Goal: Information Seeking & Learning: Learn about a topic

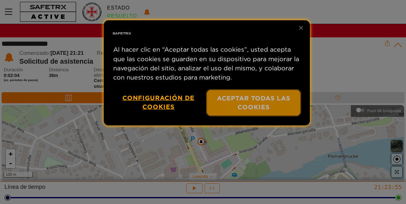
click at [262, 105] on button "Aceptar todas las cookies" at bounding box center [254, 103] width 94 height 26
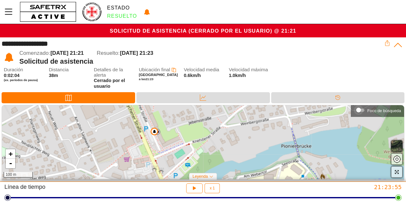
click at [364, 113] on div "Foco de búsqueda" at bounding box center [360, 111] width 13 height 10
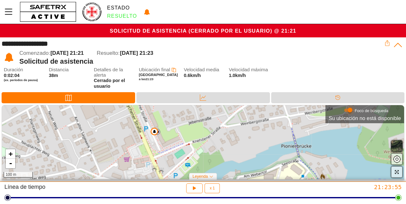
click at [350, 113] on div "Foco de búsqueda" at bounding box center [350, 110] width 5 height 5
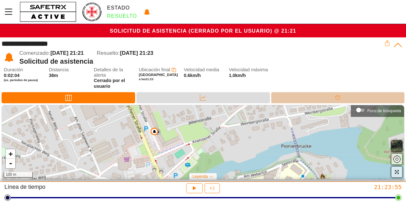
click at [402, 102] on div "Línea de tiempo" at bounding box center [337, 97] width 133 height 11
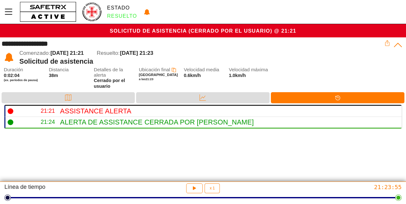
click at [401, 50] on icon at bounding box center [398, 45] width 10 height 10
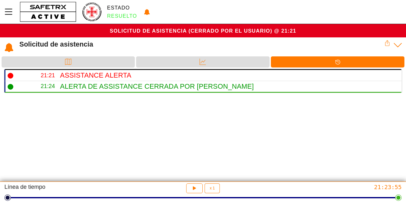
click at [388, 43] on icon at bounding box center [388, 43] width 6 height 6
click at [388, 44] on icon at bounding box center [388, 43] width 6 height 6
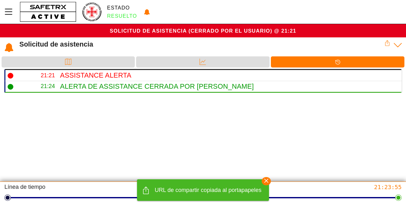
click at [402, 47] on icon at bounding box center [398, 45] width 10 height 10
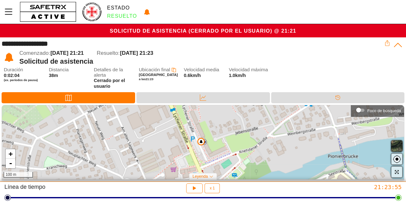
click at [401, 148] on button "button" at bounding box center [396, 146] width 11 height 11
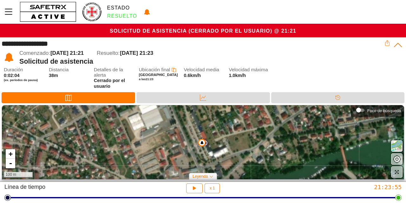
click at [397, 149] on span "button" at bounding box center [397, 147] width 8 height 8
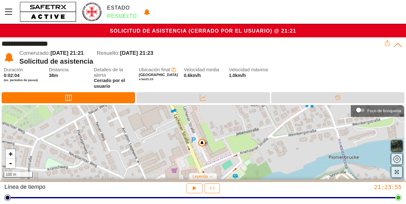
click at [213, 176] on div "Leyenda" at bounding box center [203, 176] width 28 height 7
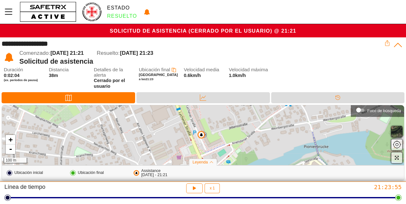
click at [194, 188] on icon "button" at bounding box center [193, 187] width 5 height 5
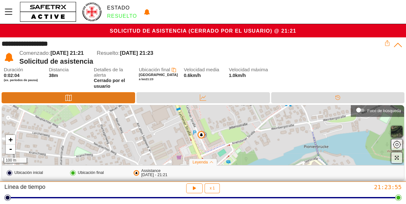
click at [69, 97] on icon at bounding box center [68, 98] width 6 height 6
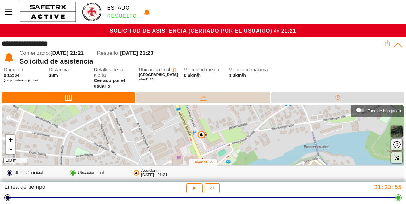
click at [204, 100] on icon at bounding box center [203, 98] width 6 height 6
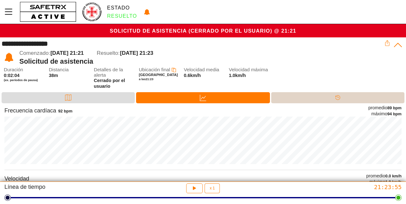
click at [337, 99] on icon at bounding box center [337, 97] width 5 height 5
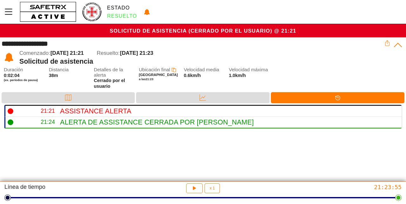
click at [399, 47] on icon at bounding box center [398, 45] width 10 height 10
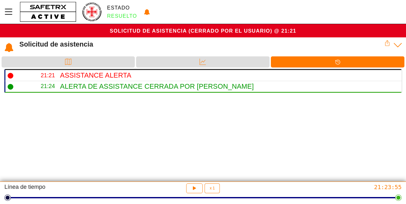
click at [390, 46] on icon at bounding box center [388, 43] width 6 height 6
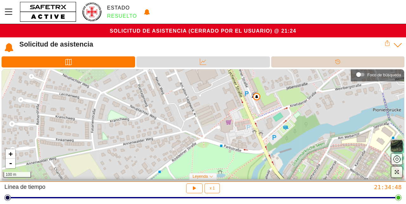
click at [337, 63] on icon at bounding box center [338, 62] width 6 height 6
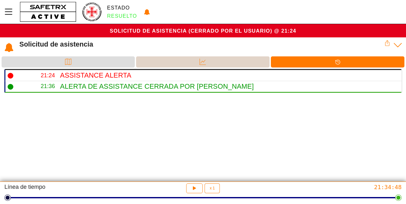
click at [202, 62] on icon at bounding box center [203, 62] width 6 height 6
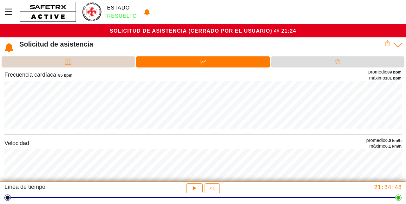
click at [68, 66] on div at bounding box center [68, 66] width 13 height 1
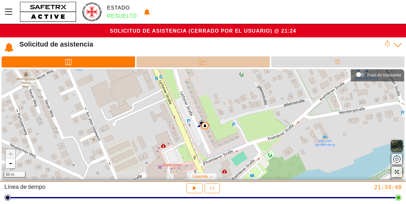
click at [204, 64] on icon at bounding box center [203, 62] width 6 height 6
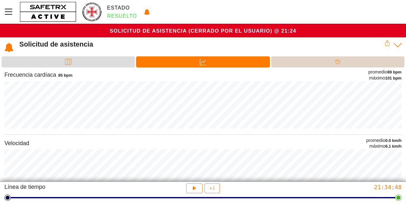
click at [338, 62] on icon at bounding box center [337, 62] width 5 height 5
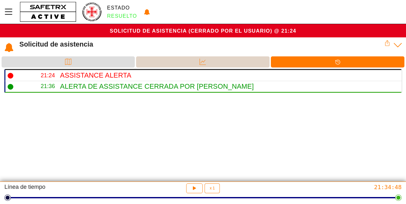
click at [202, 61] on icon at bounding box center [203, 62] width 6 height 6
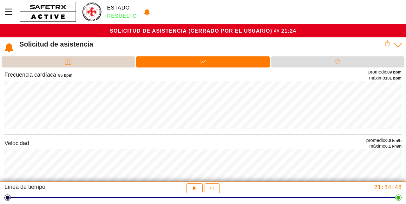
click at [67, 63] on icon at bounding box center [68, 62] width 6 height 6
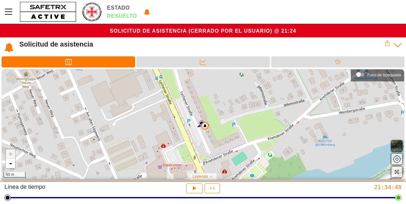
click at [401, 48] on icon at bounding box center [398, 45] width 10 height 10
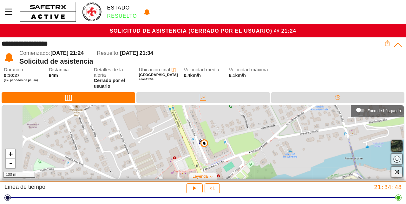
click at [399, 46] on icon at bounding box center [398, 45] width 10 height 10
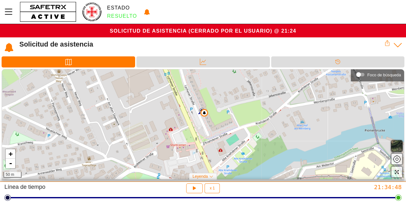
click at [403, 49] on icon at bounding box center [398, 45] width 10 height 10
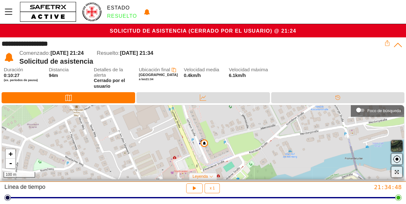
click at [388, 45] on icon at bounding box center [388, 43] width 6 height 6
click at [389, 44] on icon at bounding box center [388, 43] width 6 height 6
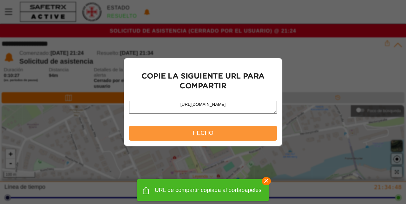
click at [302, 81] on div at bounding box center [203, 102] width 406 height 204
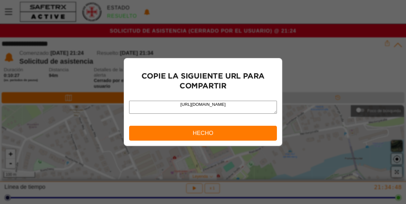
click at [243, 140] on button "Hecho" at bounding box center [203, 133] width 148 height 15
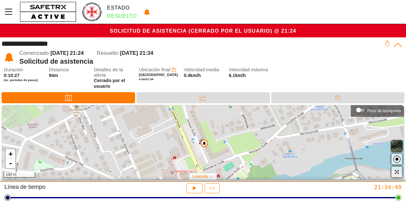
click at [400, 48] on icon at bounding box center [398, 45] width 10 height 10
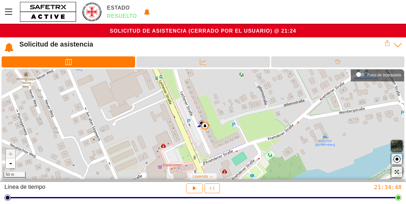
click at [400, 47] on icon at bounding box center [398, 45] width 10 height 10
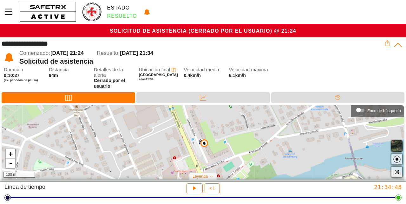
click at [21, 198] on div at bounding box center [203, 197] width 391 height 1
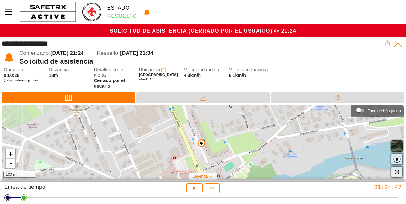
click at [162, 201] on div at bounding box center [203, 198] width 391 height 9
click at [274, 198] on div at bounding box center [203, 197] width 391 height 1
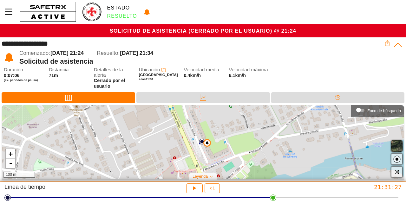
click at [306, 201] on div at bounding box center [203, 198] width 391 height 9
click at [331, 201] on div at bounding box center [203, 198] width 391 height 9
click at [360, 199] on div at bounding box center [203, 198] width 391 height 9
click at [373, 199] on div at bounding box center [203, 198] width 391 height 9
click at [379, 202] on div at bounding box center [203, 198] width 391 height 9
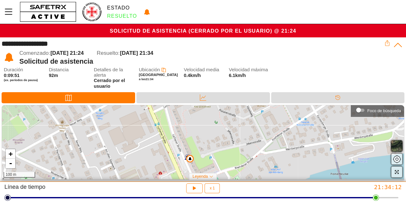
click at [211, 177] on icon at bounding box center [211, 177] width 4 height 4
